Goal: Transaction & Acquisition: Purchase product/service

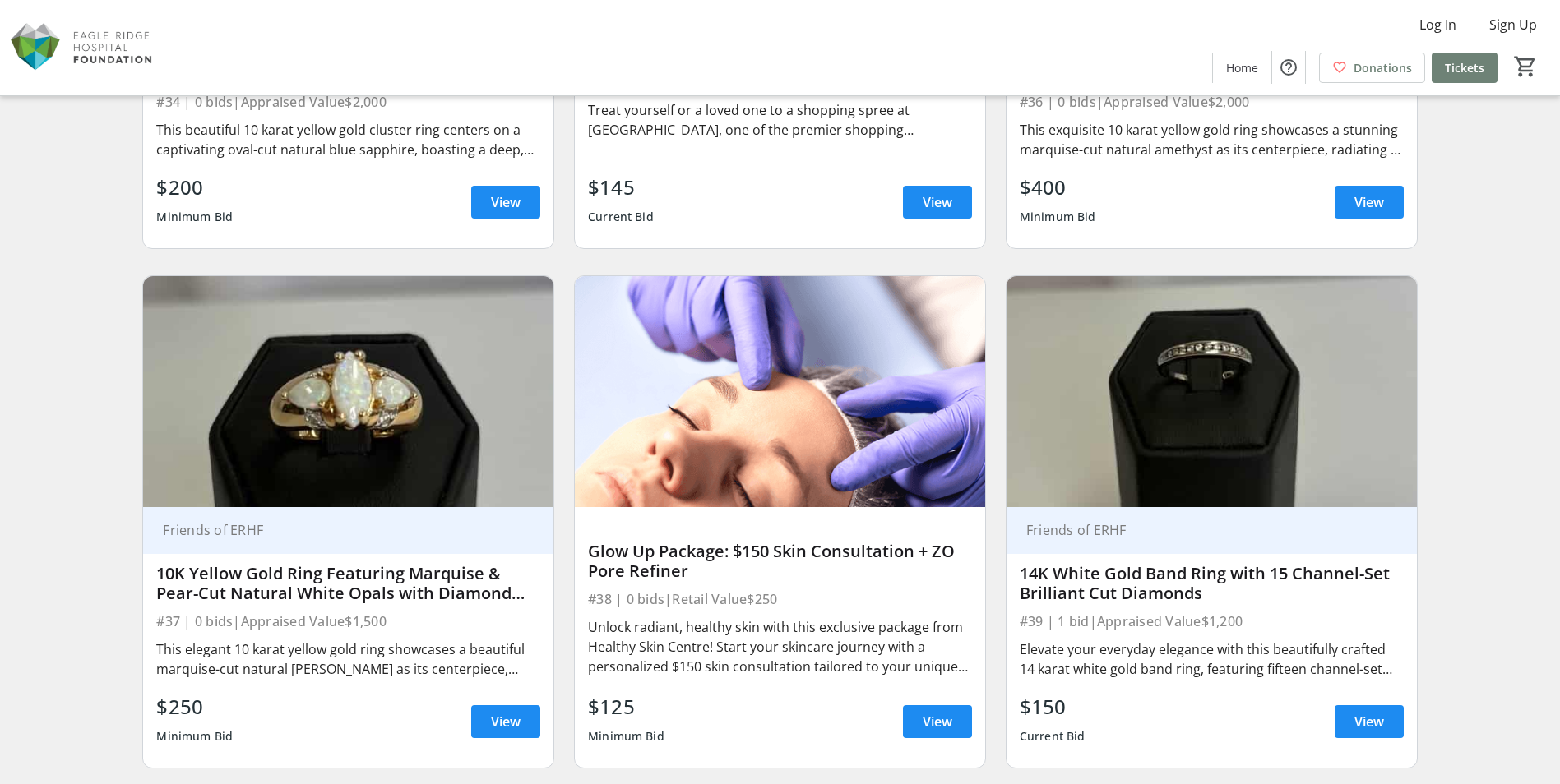
scroll to position [6166, 0]
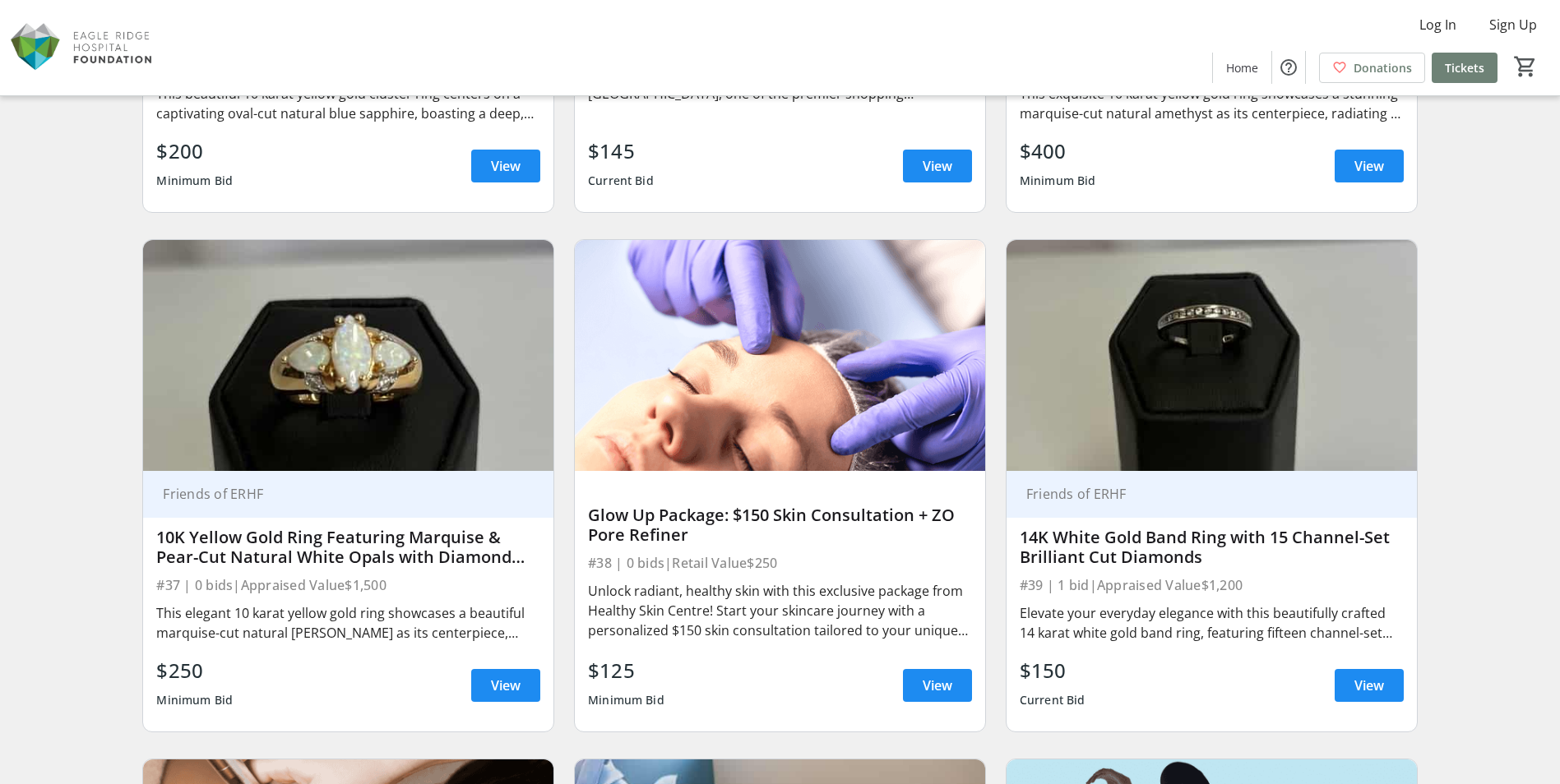
click at [443, 553] on div "10K Yellow Gold Ring Featuring Marquise & Pear-Cut Natural White Opals with Dia…" at bounding box center [348, 548] width 384 height 40
click at [508, 678] on span "View" at bounding box center [505, 686] width 30 height 20
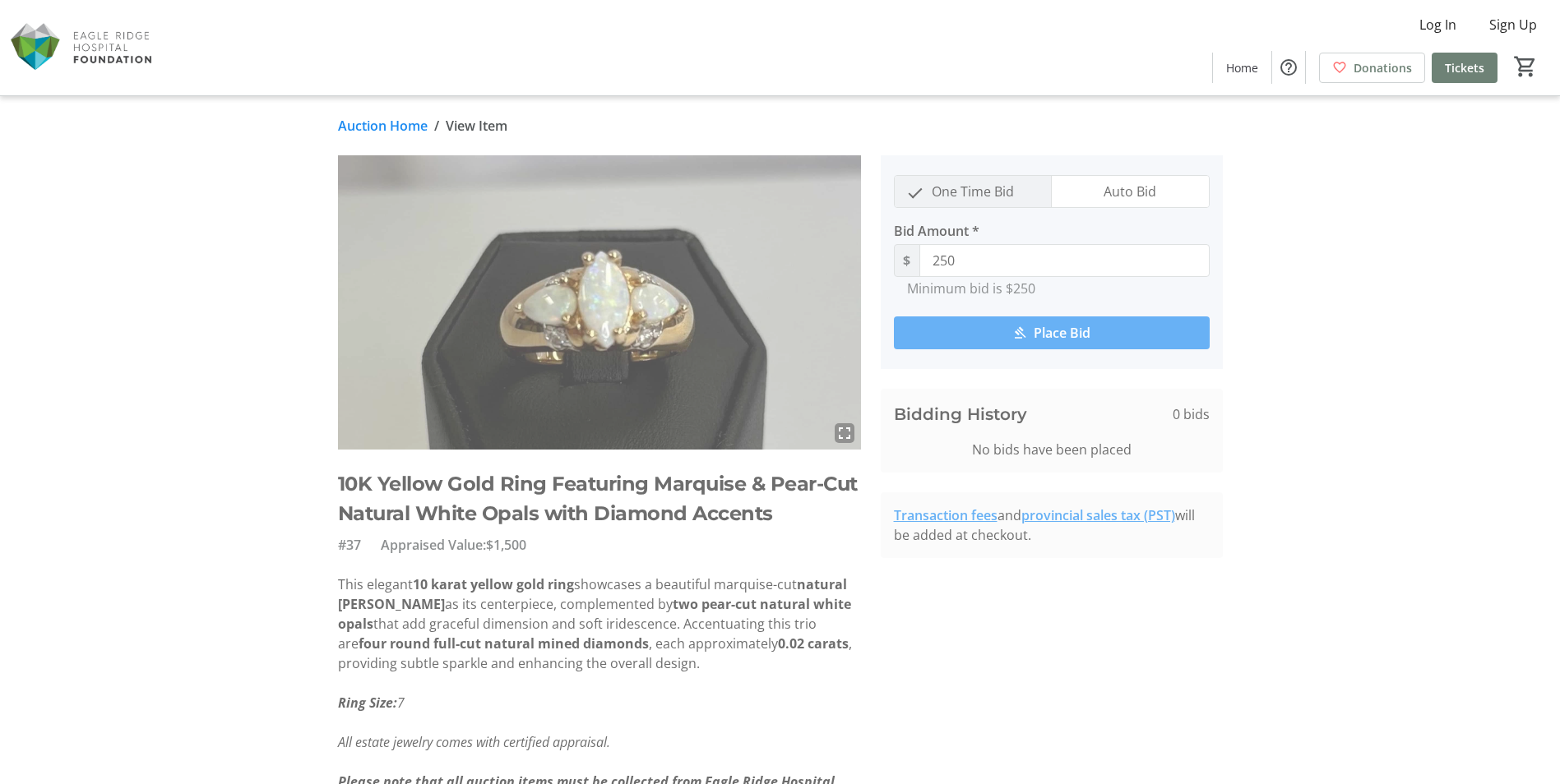
click at [848, 430] on mat-icon "fullscreen" at bounding box center [845, 433] width 20 height 20
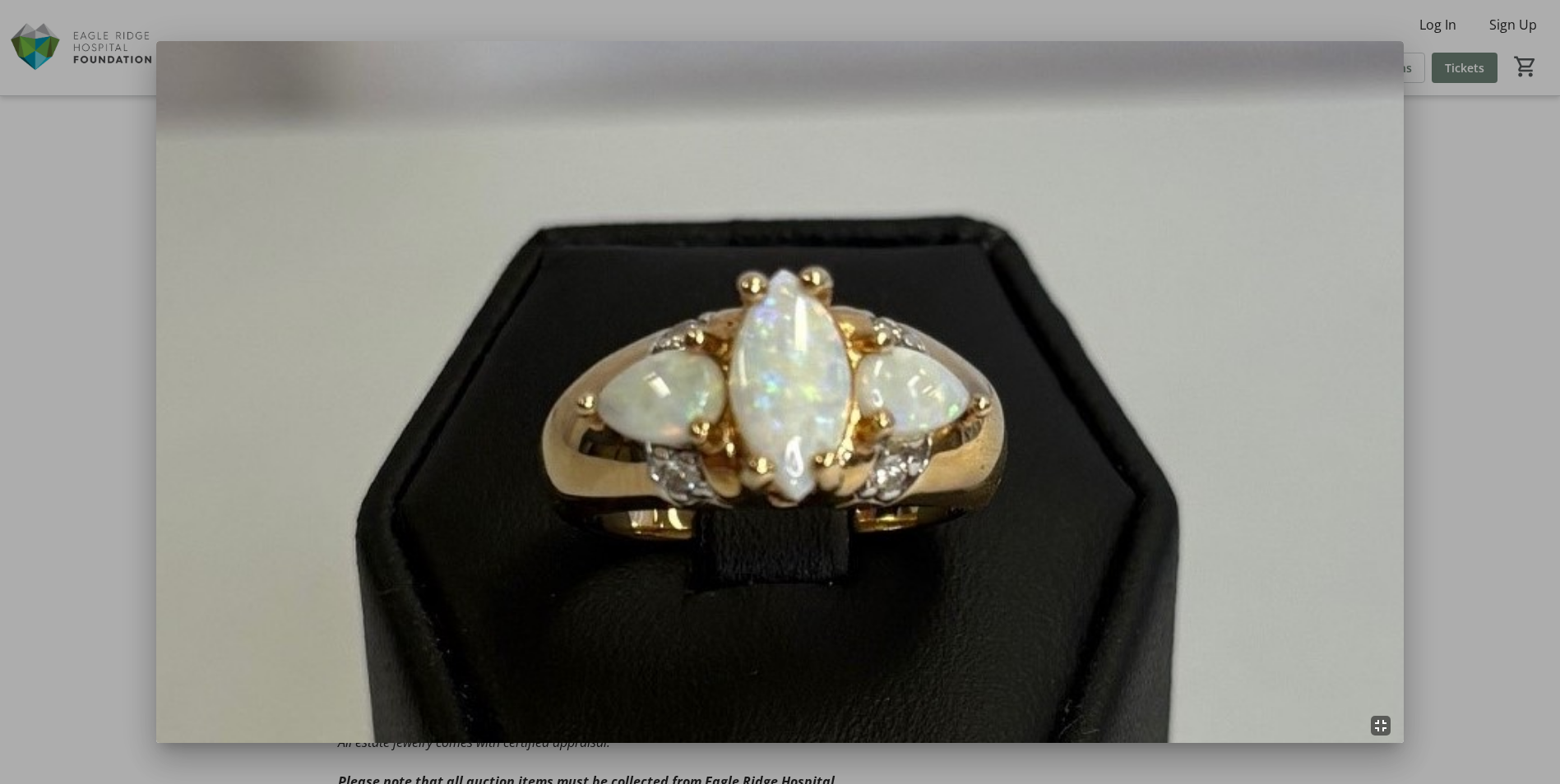
click at [779, 431] on img at bounding box center [780, 392] width 1248 height 702
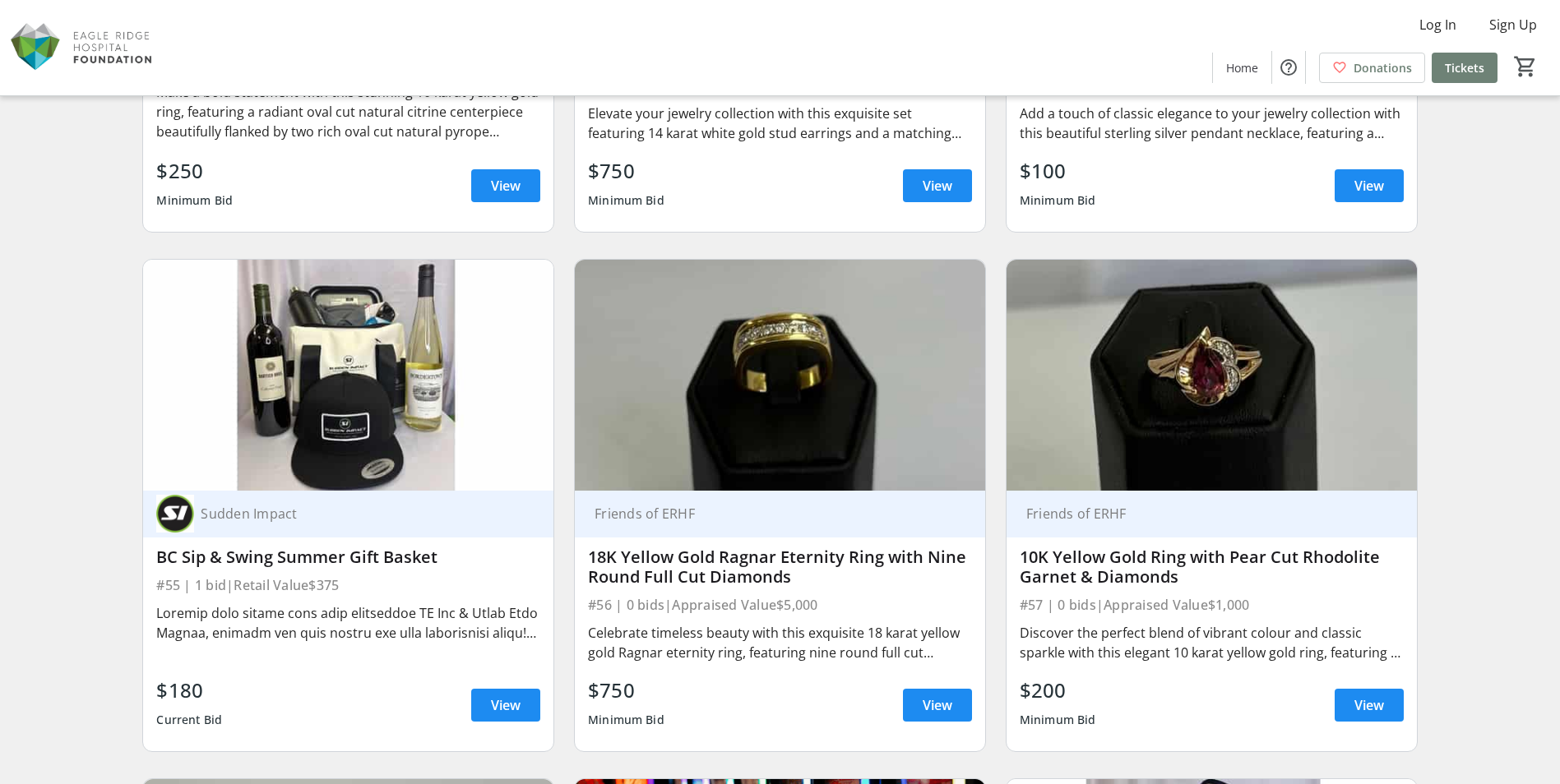
scroll to position [9292, 0]
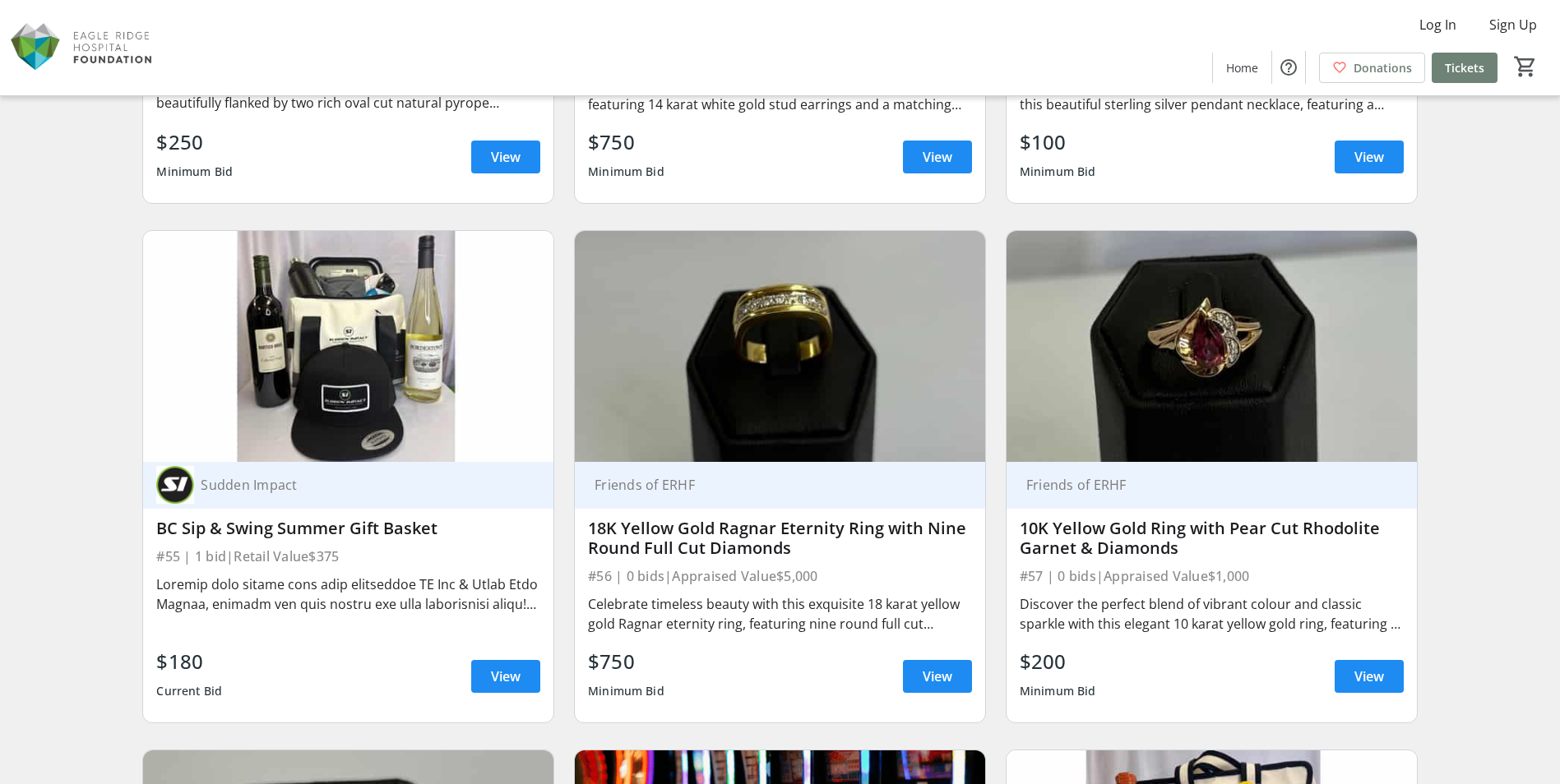
click at [826, 388] on img at bounding box center [780, 346] width 411 height 231
click at [945, 665] on span at bounding box center [937, 677] width 69 height 40
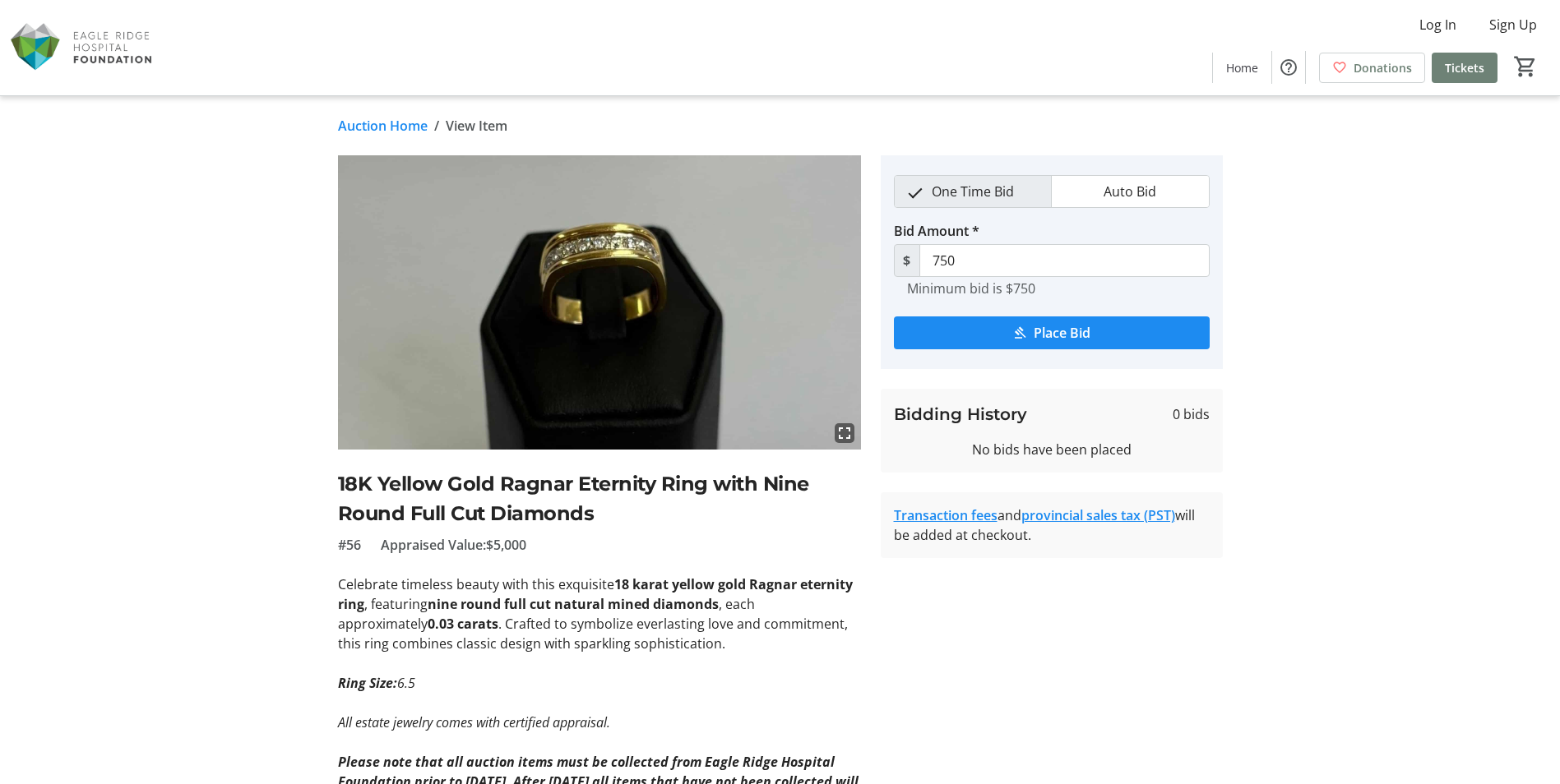
click at [839, 429] on mat-icon "fullscreen" at bounding box center [845, 433] width 20 height 20
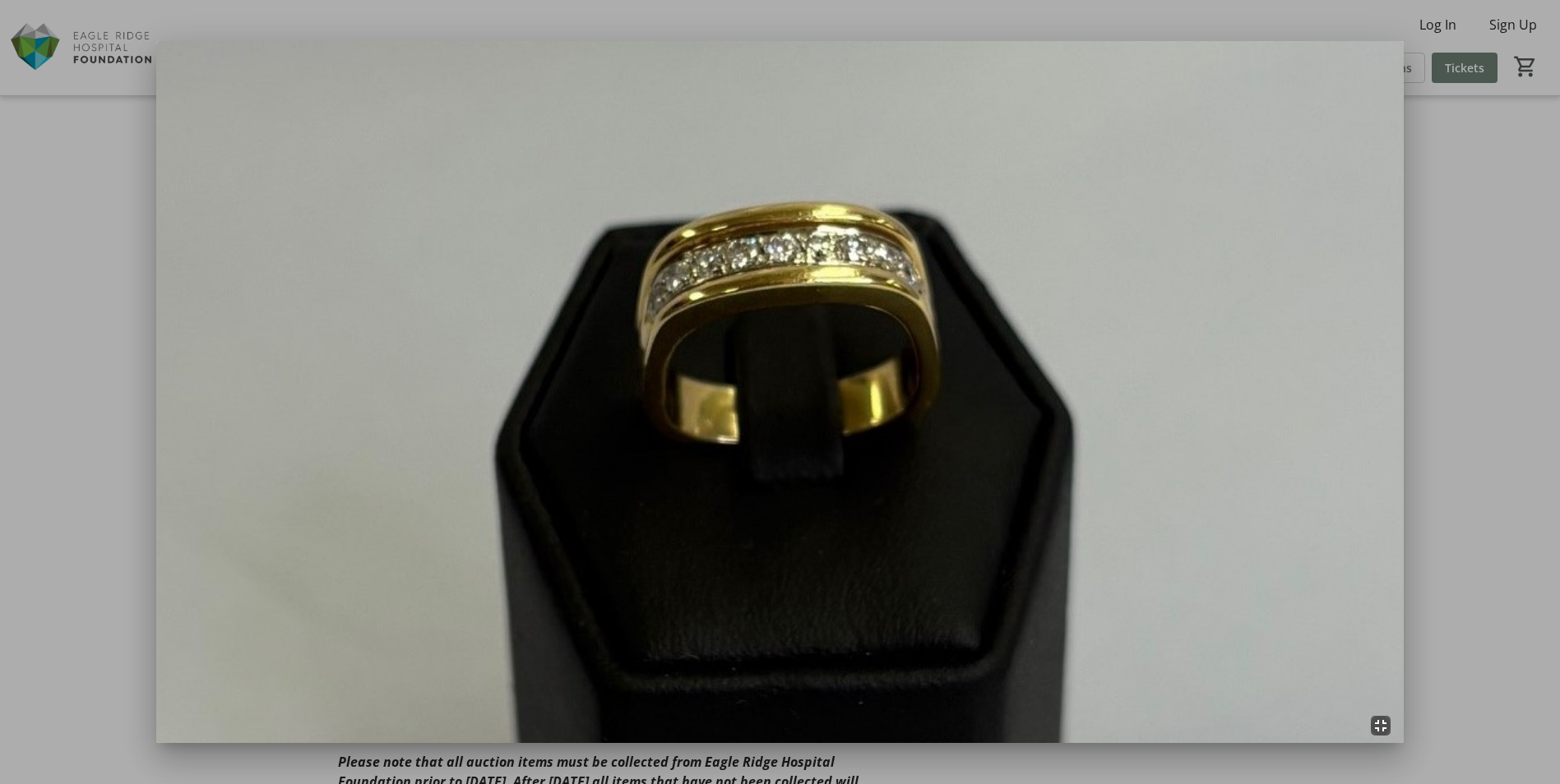
click at [1389, 255] on img at bounding box center [780, 392] width 1248 height 702
click at [62, 239] on div at bounding box center [780, 392] width 1560 height 784
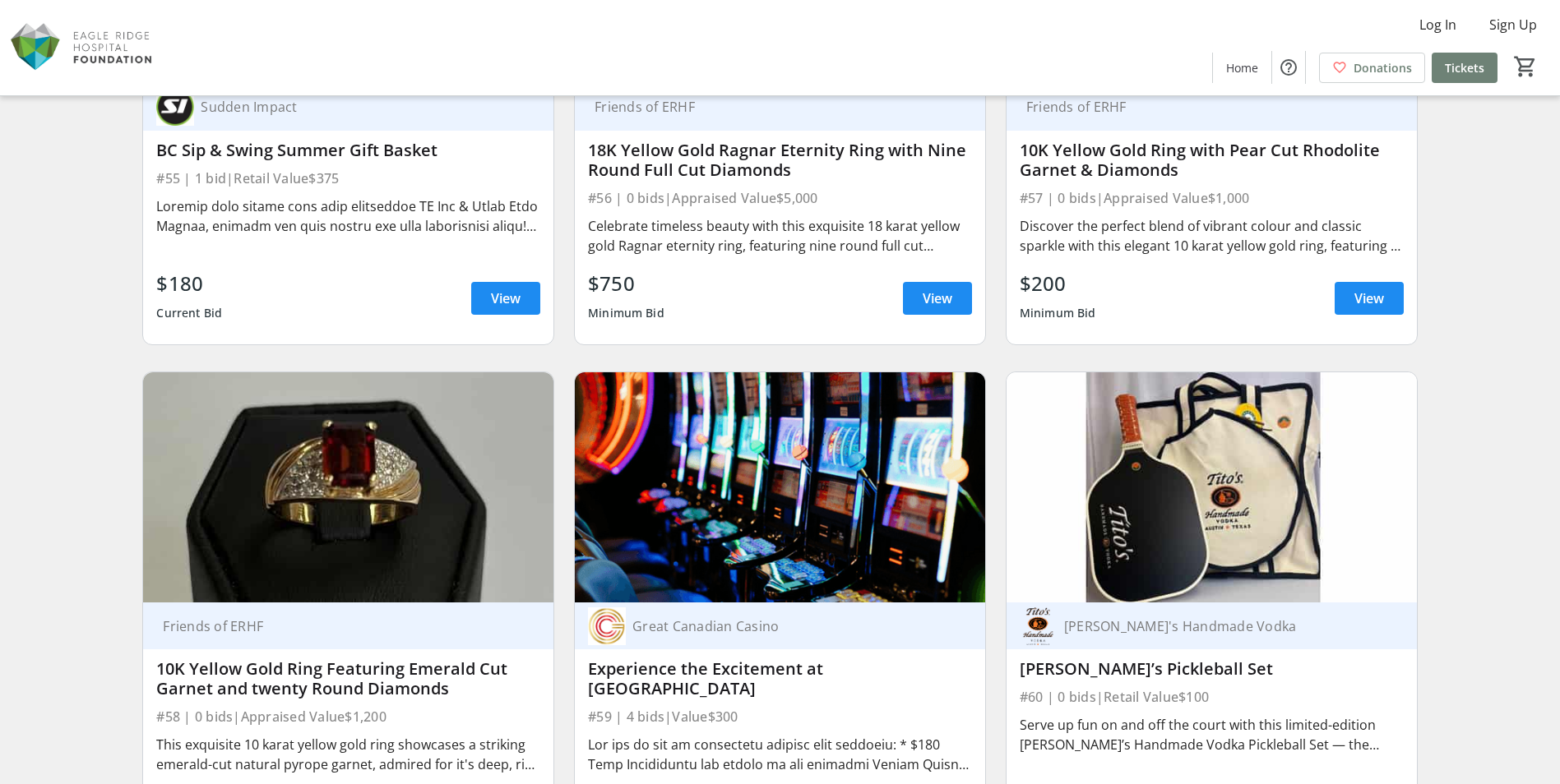
scroll to position [9702, 0]
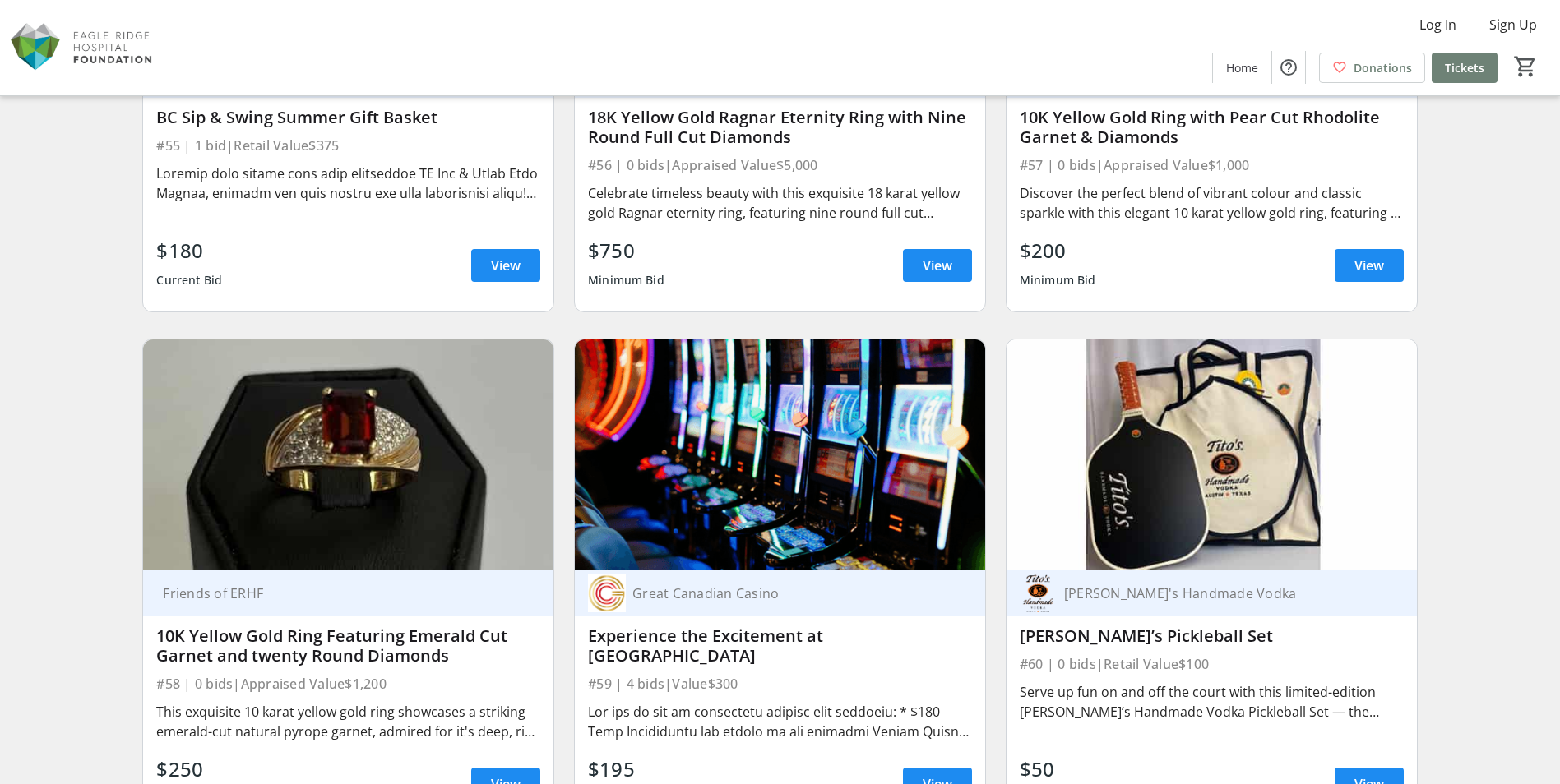
click at [429, 511] on img at bounding box center [348, 455] width 411 height 231
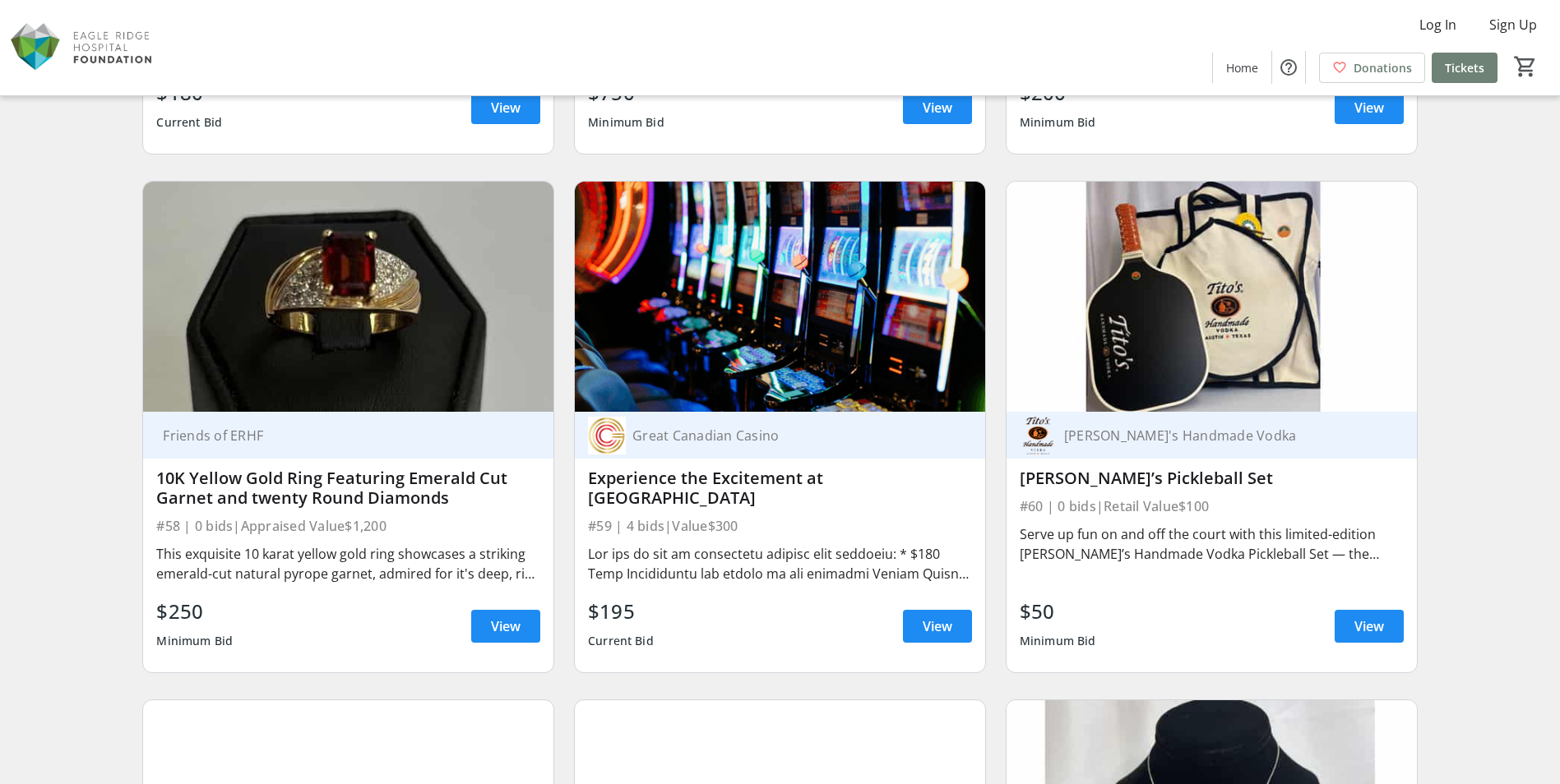
scroll to position [9867, 0]
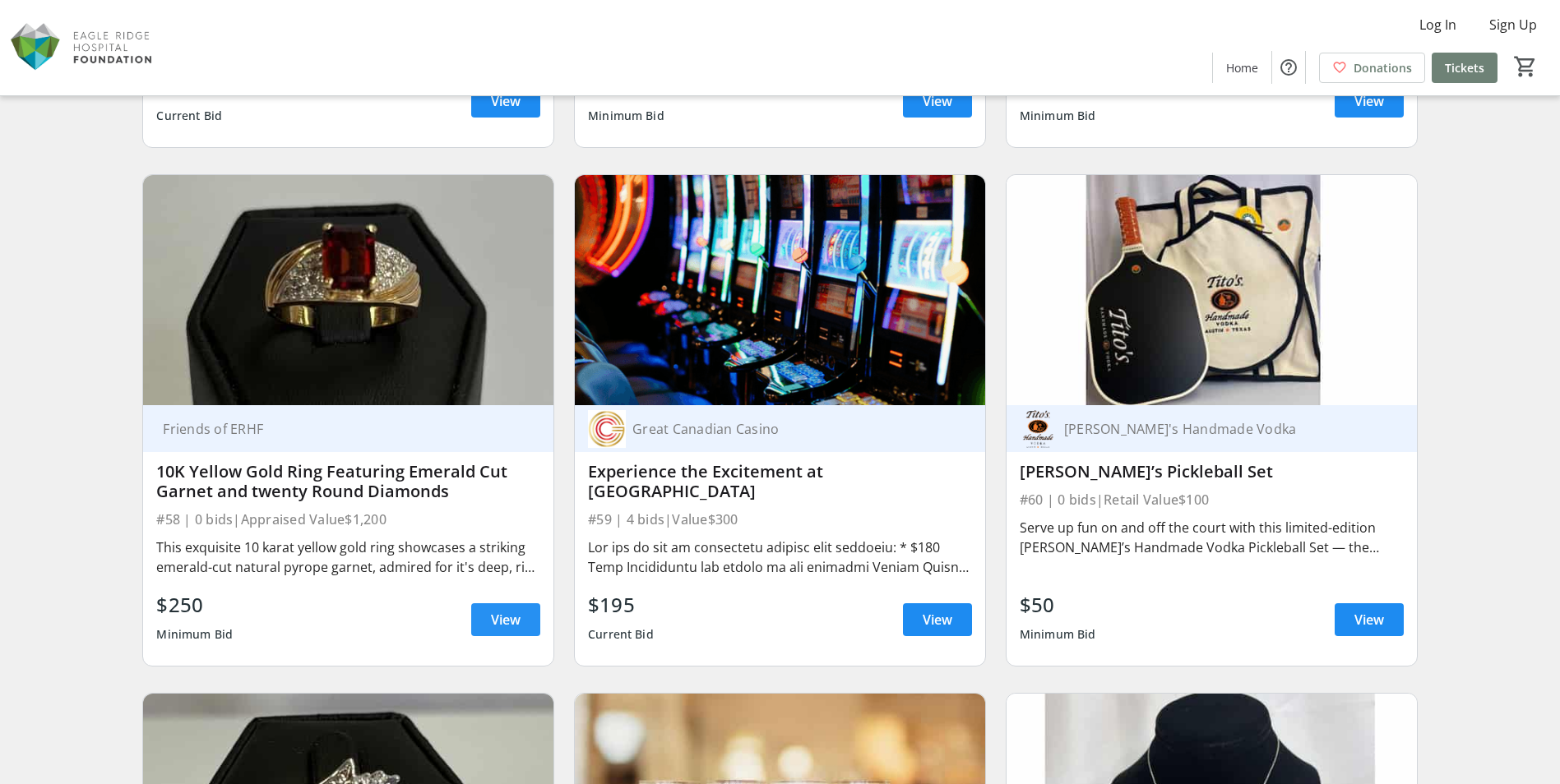
click at [480, 617] on span at bounding box center [505, 620] width 69 height 40
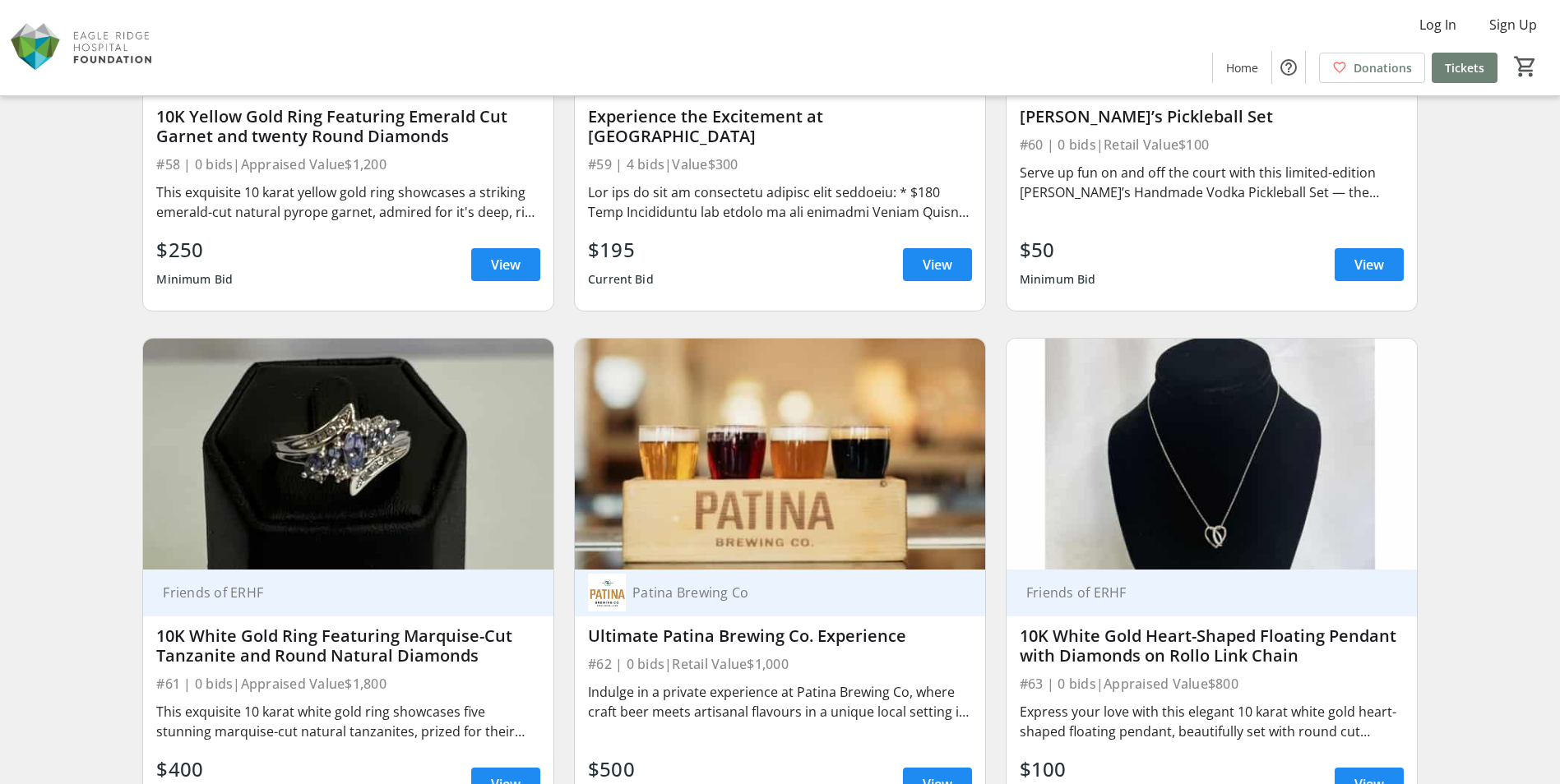
scroll to position [10278, 0]
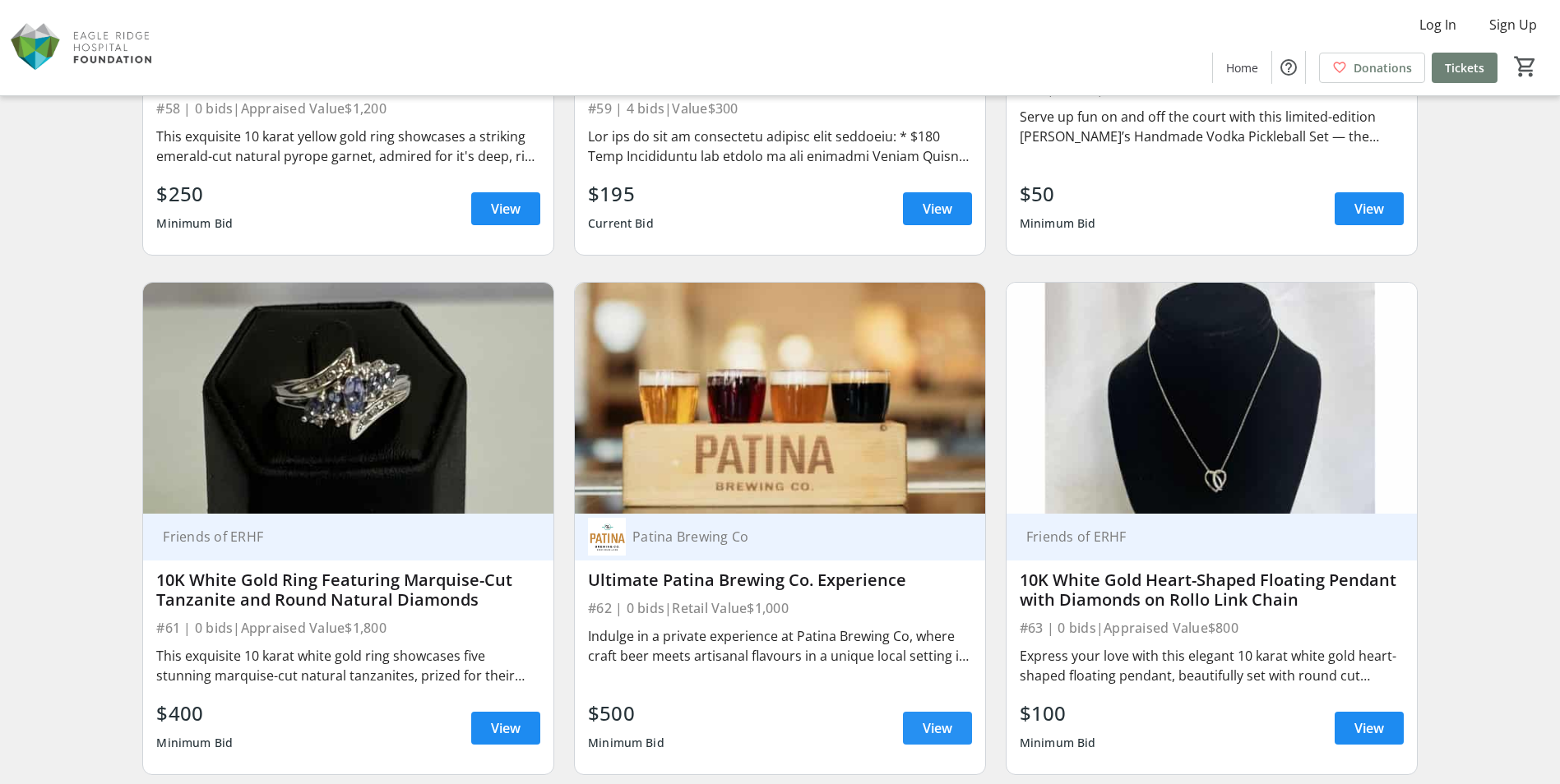
click at [943, 728] on span "View" at bounding box center [937, 729] width 30 height 20
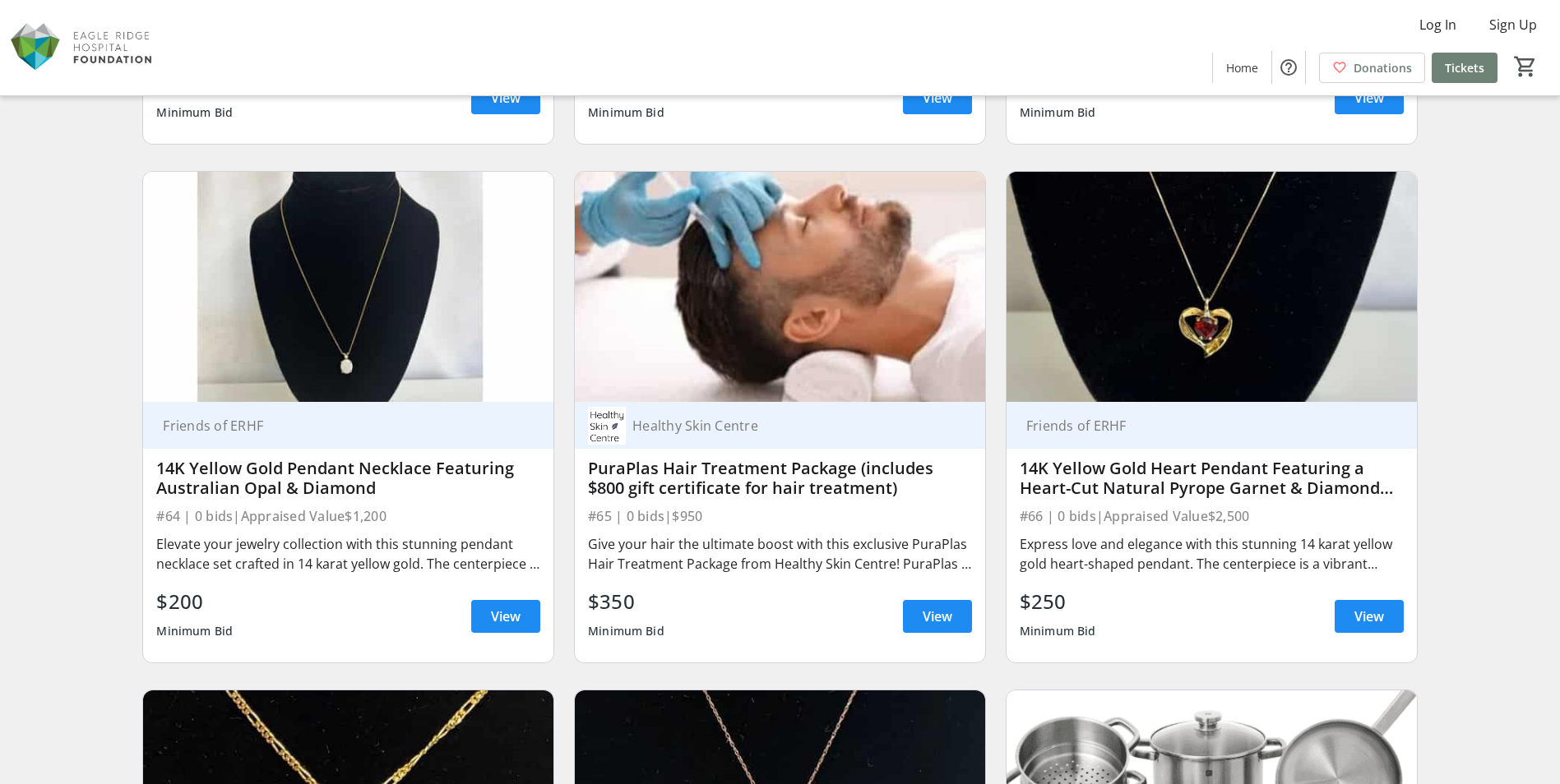
scroll to position [10936, 0]
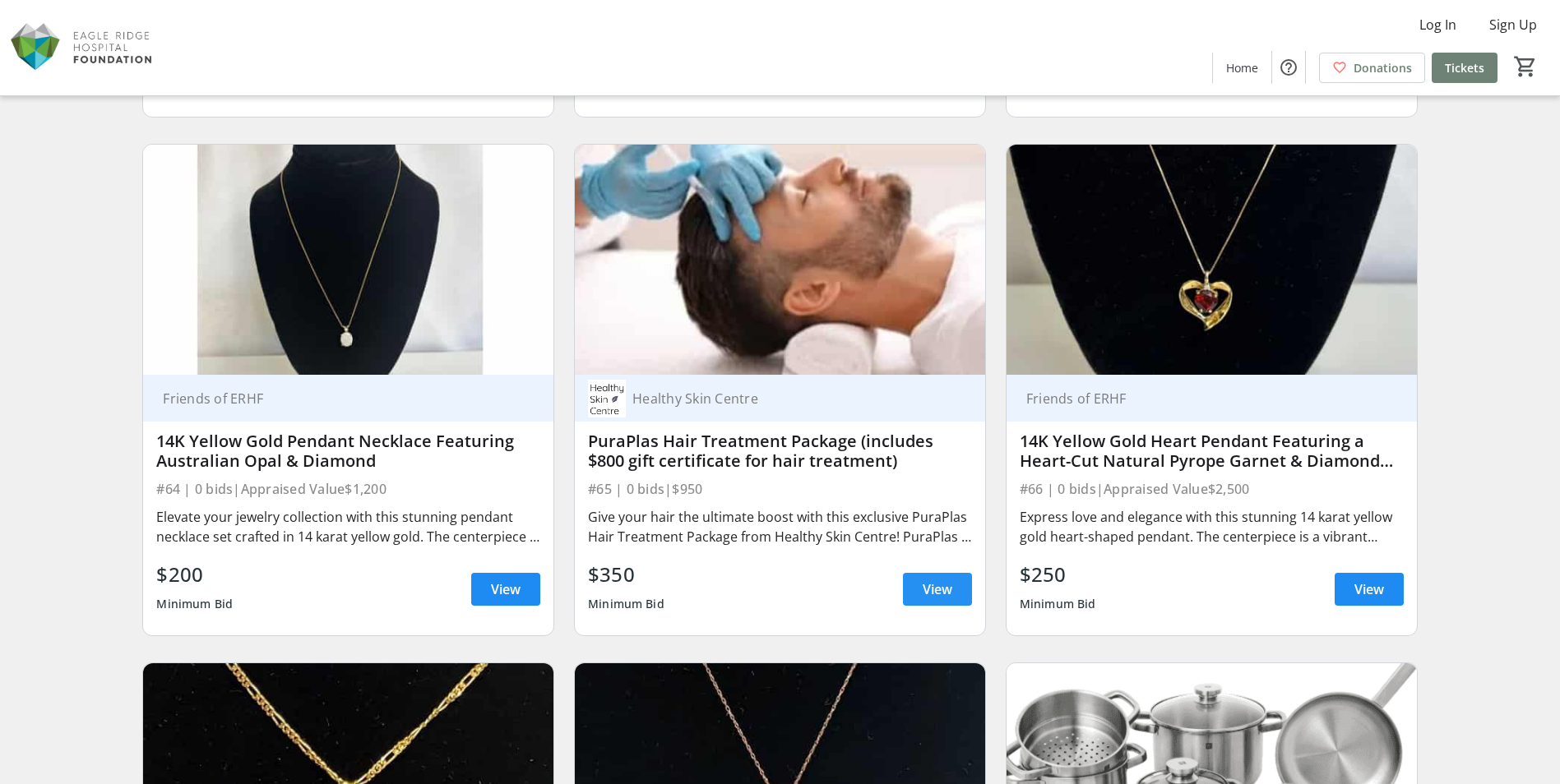
click at [928, 584] on span "View" at bounding box center [937, 590] width 30 height 20
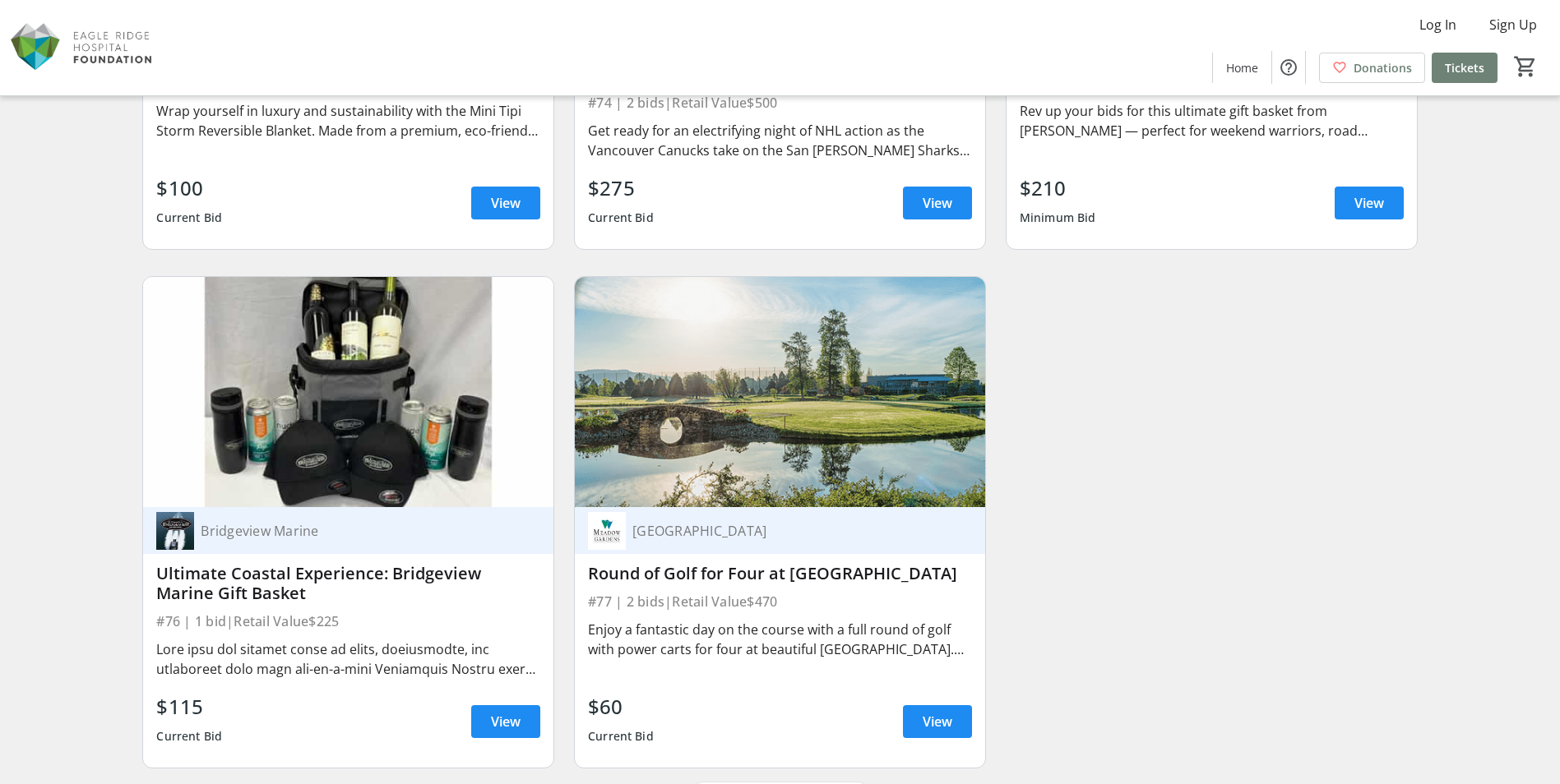
scroll to position [12914, 0]
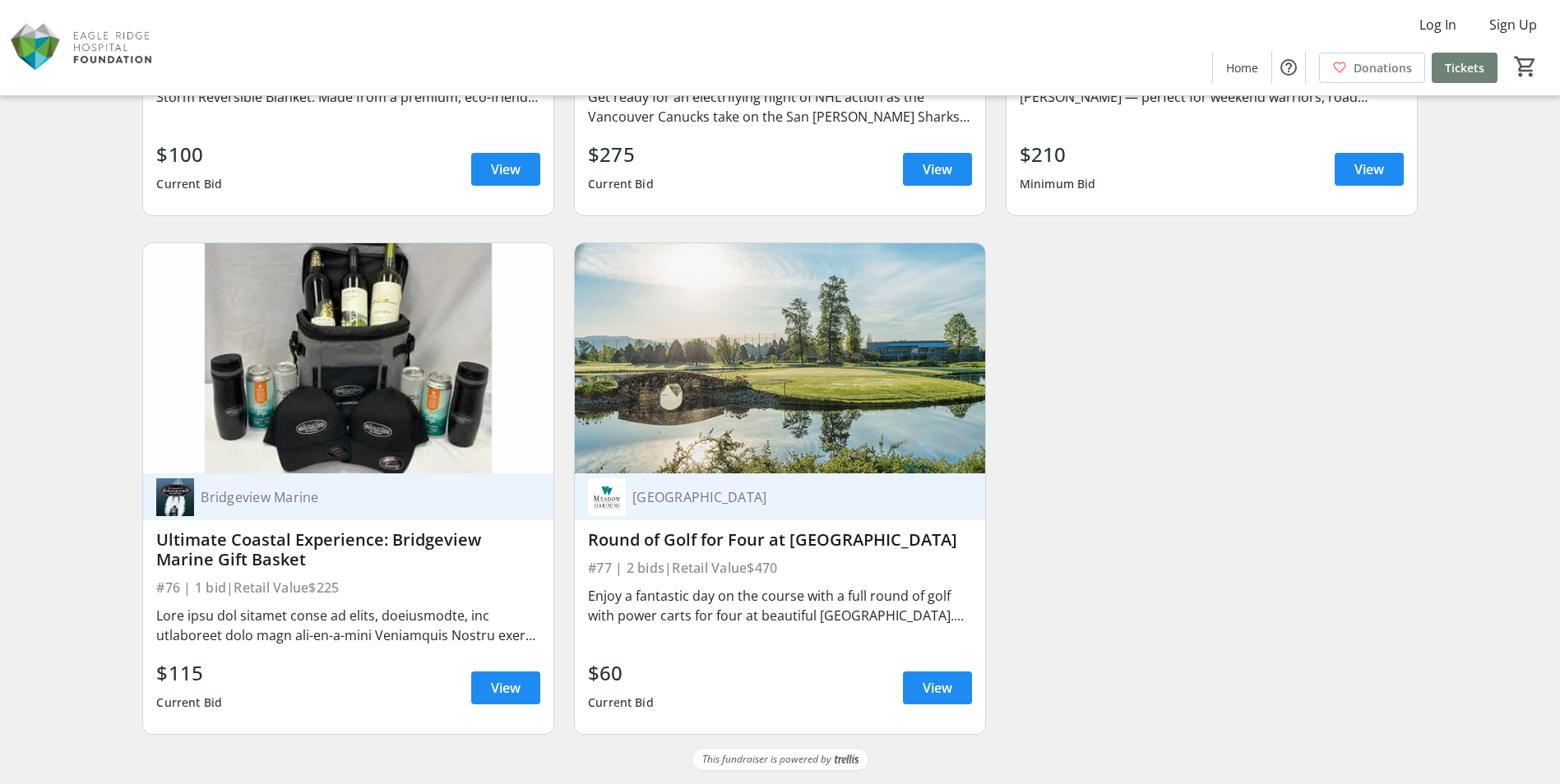
click at [819, 550] on div "Round of Golf for Four at [GEOGRAPHIC_DATA]" at bounding box center [780, 540] width 384 height 20
click at [920, 679] on span at bounding box center [937, 688] width 69 height 40
